Goal: Task Accomplishment & Management: Manage account settings

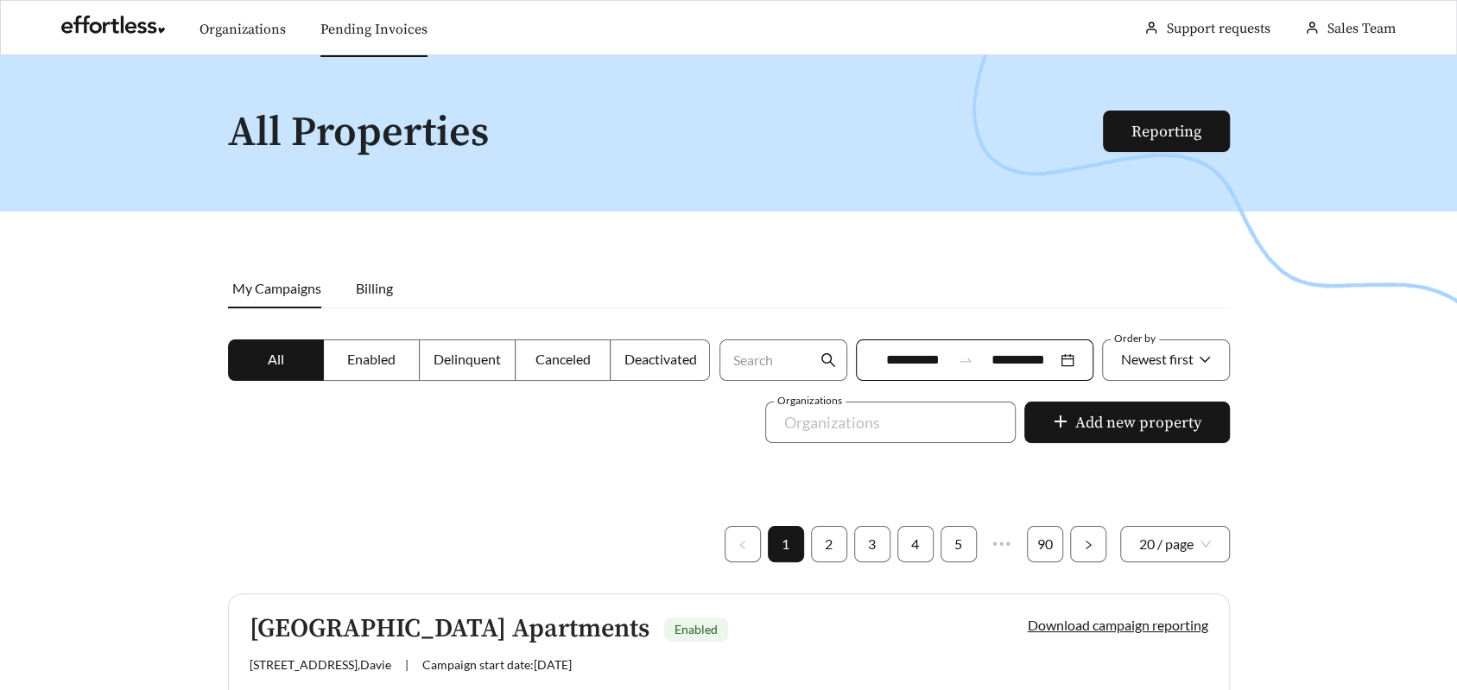
click at [362, 33] on link "Pending Invoices" at bounding box center [373, 29] width 107 height 17
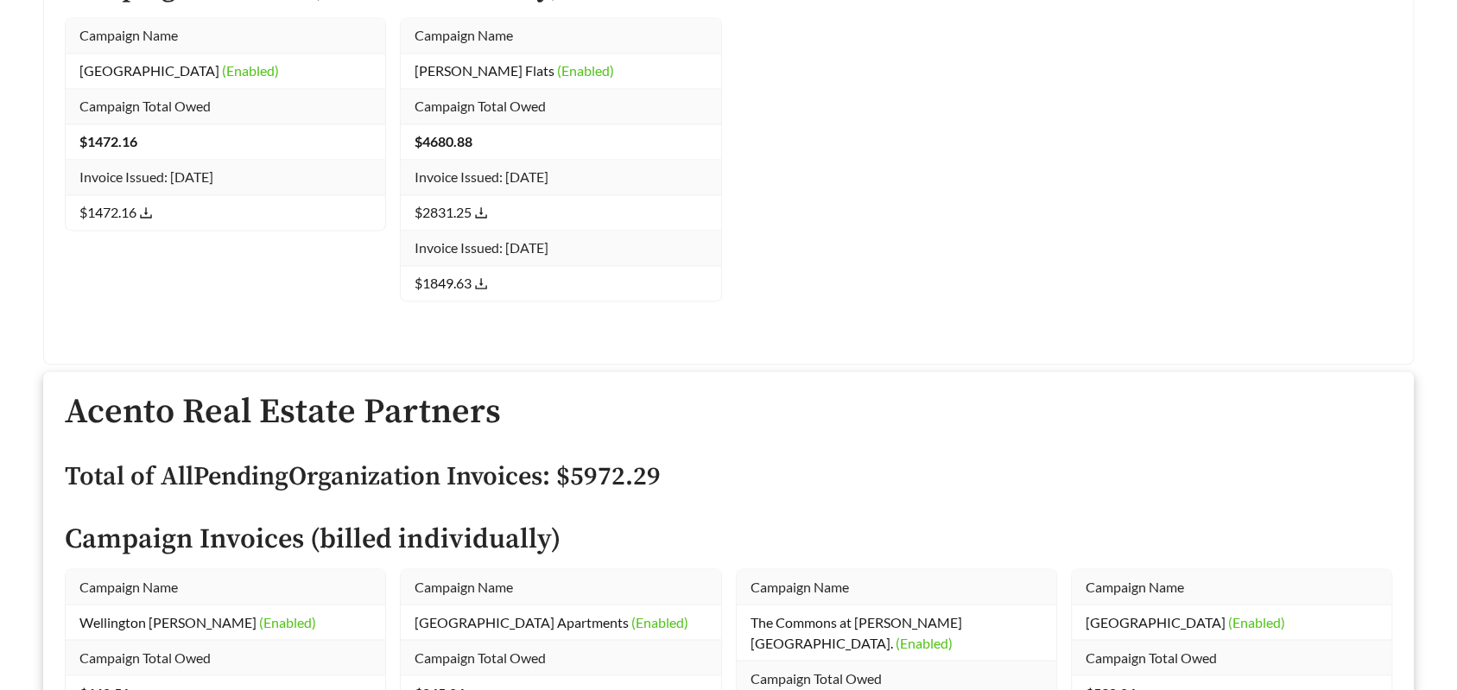
scroll to position [36580, 0]
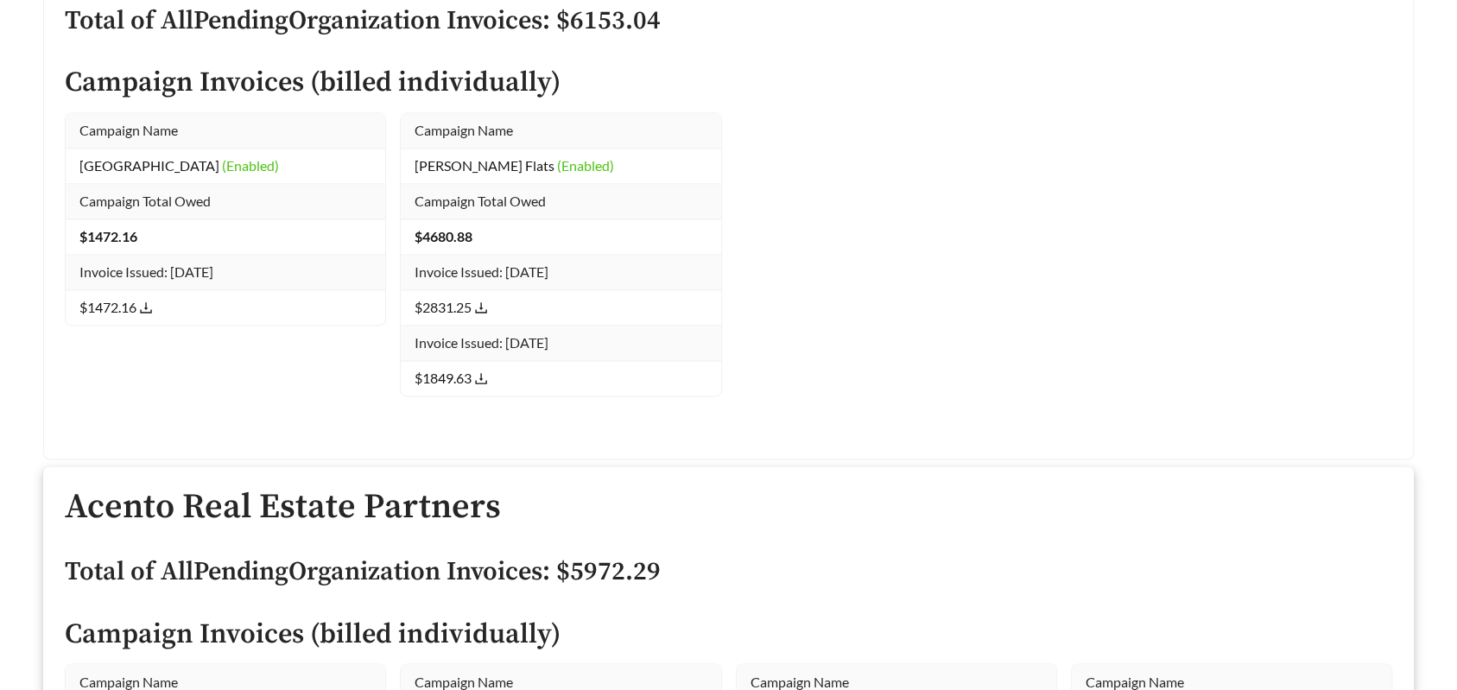
drag, startPoint x: 488, startPoint y: 403, endPoint x: 597, endPoint y: 403, distance: 108.8
drag, startPoint x: 403, startPoint y: 224, endPoint x: 553, endPoint y: 408, distance: 237.5
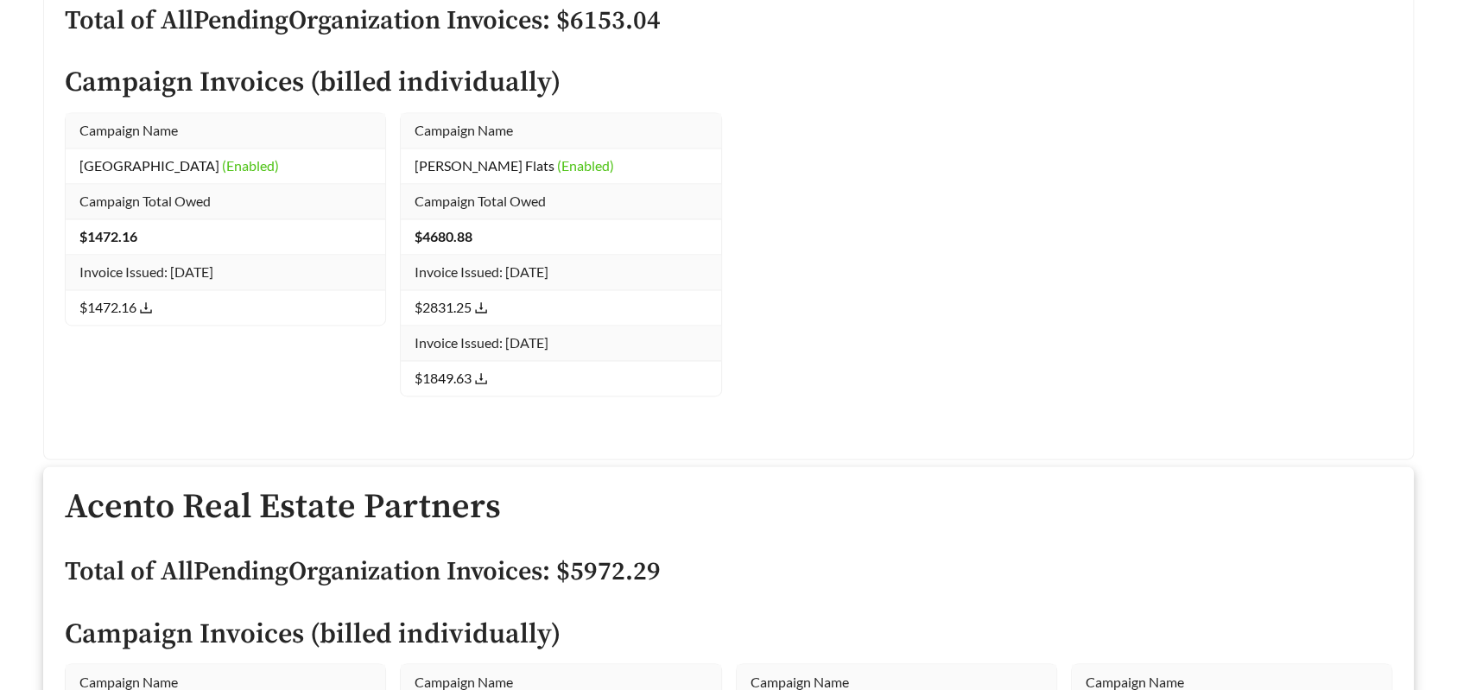
copy tbody "Campaign Name The Grove at [GEOGRAPHIC_DATA] (Enabled) Campaign Total Owed $ 14…"
